Goal: Transaction & Acquisition: Book appointment/travel/reservation

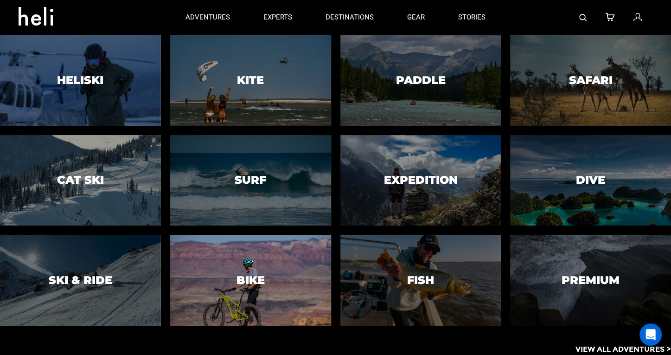
click at [309, 292] on div at bounding box center [250, 280] width 164 height 93
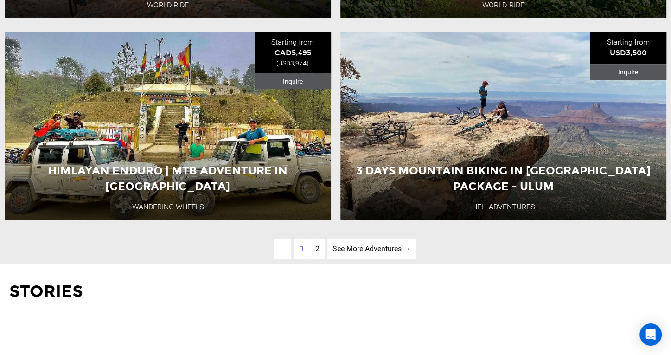
scroll to position [2351, 0]
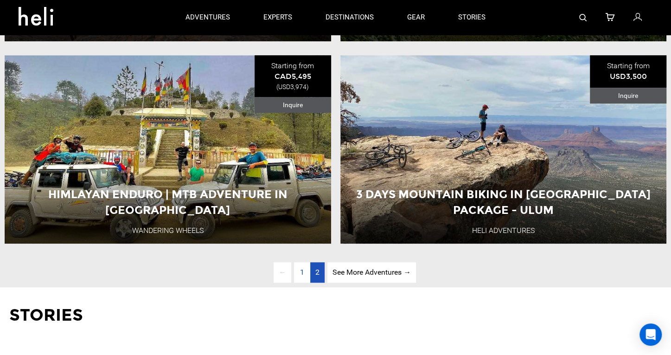
click at [319, 277] on span "2" at bounding box center [318, 272] width 4 height 9
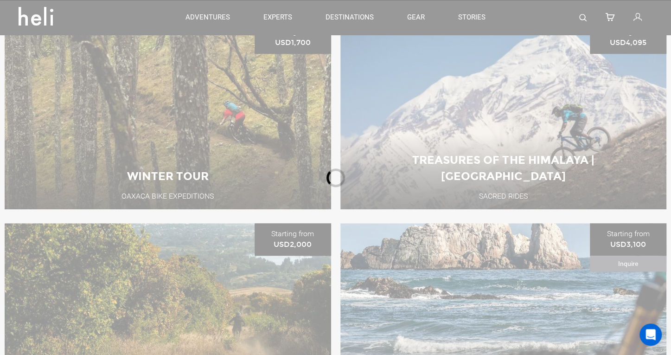
scroll to position [366, 0]
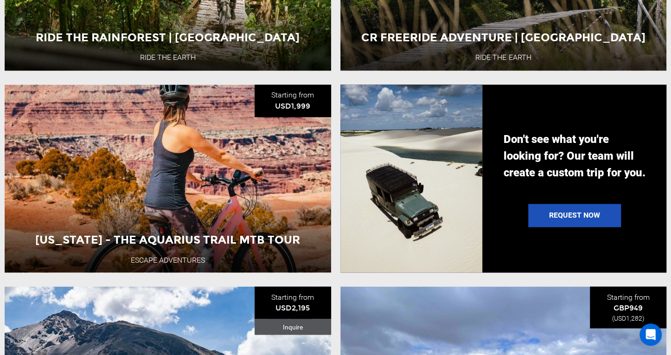
scroll to position [890, 0]
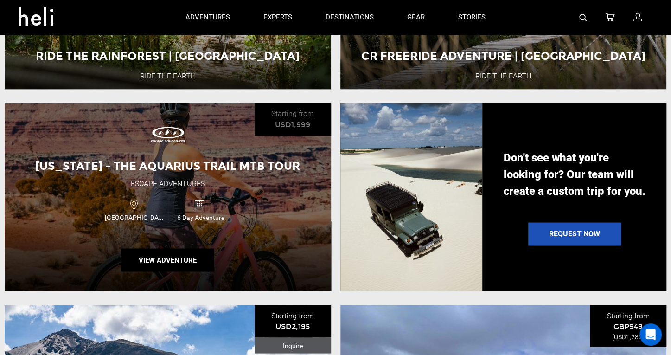
click at [268, 256] on div "[US_STATE] - The Aquarius Trail MTB Tour Escape Adventures USA 6 Day Adventure …" at bounding box center [168, 197] width 327 height 188
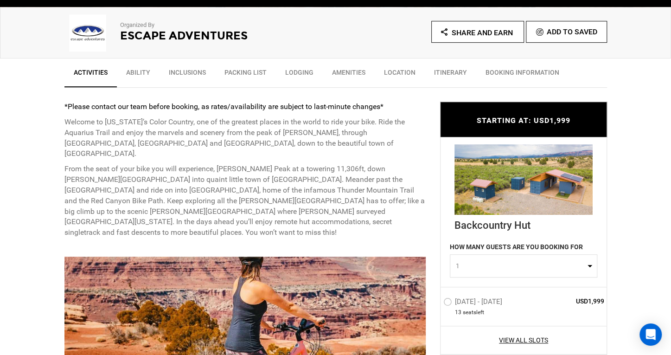
scroll to position [326, 0]
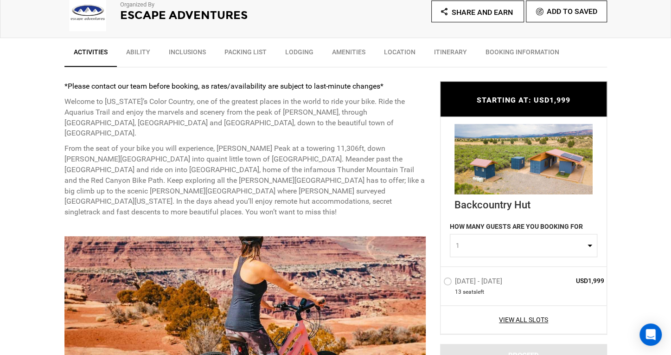
click at [587, 244] on button "1" at bounding box center [524, 245] width 148 height 23
click at [531, 283] on link "2" at bounding box center [524, 285] width 147 height 17
select select "2"
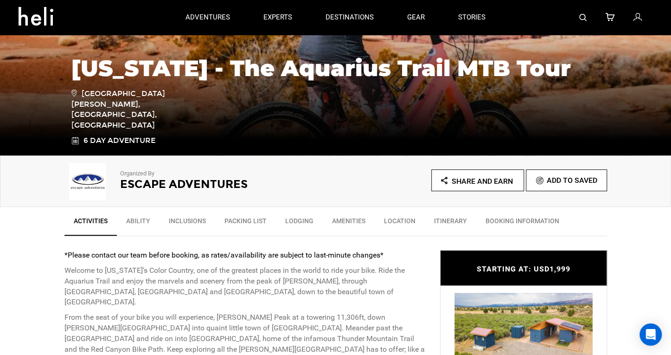
scroll to position [76, 0]
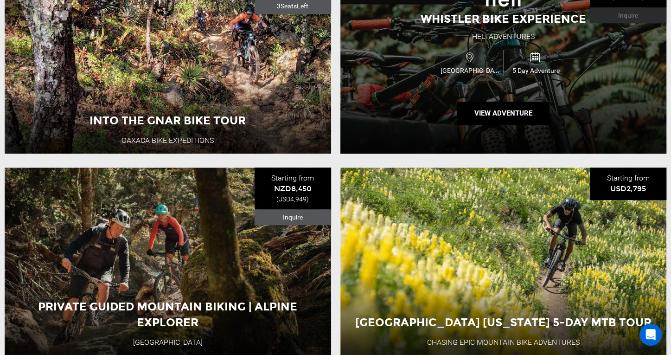
scroll to position [489, 0]
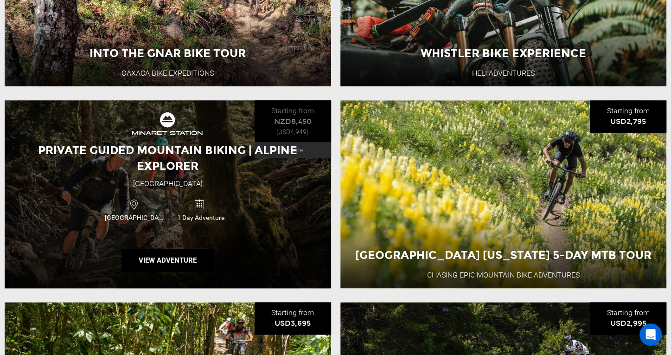
click at [252, 220] on div "New Zealand 1 Day Adventure" at bounding box center [168, 209] width 196 height 31
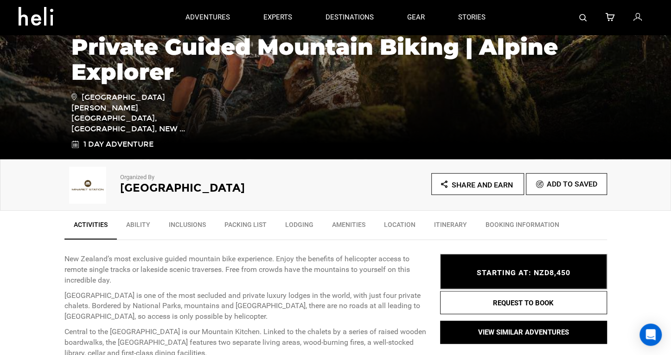
scroll to position [163, 0]
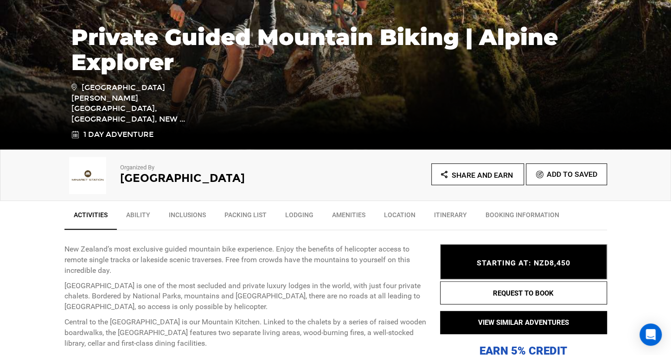
click at [141, 218] on link "Ability" at bounding box center [138, 217] width 43 height 23
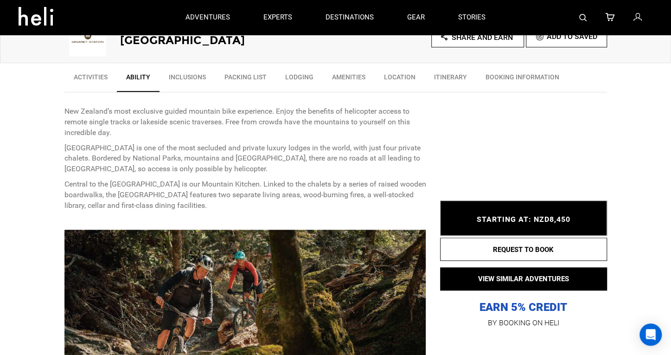
scroll to position [275, 0]
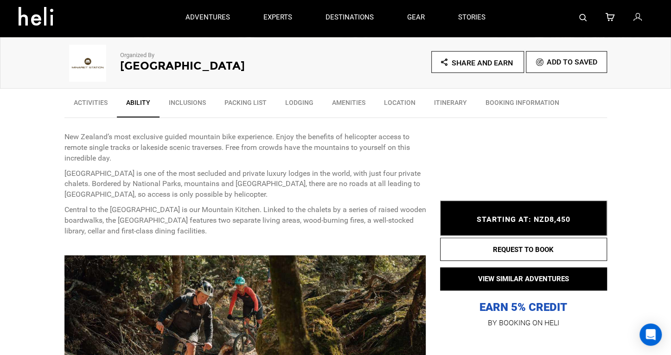
click at [186, 105] on link "Inclusions" at bounding box center [188, 104] width 56 height 23
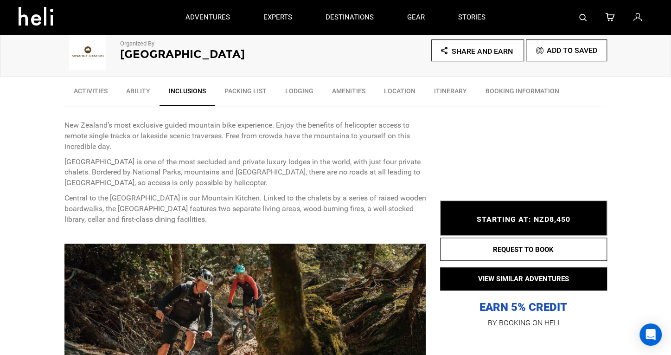
scroll to position [70, 0]
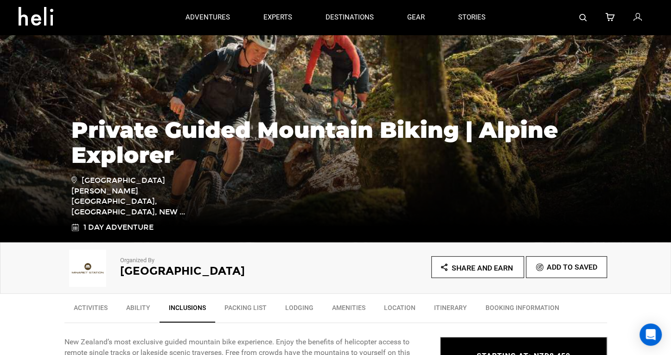
click at [240, 308] on link "Packing List" at bounding box center [245, 309] width 61 height 23
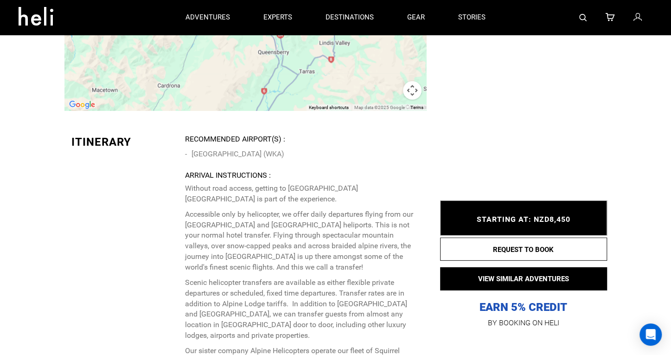
scroll to position [1253, 0]
